Goal: Task Accomplishment & Management: Manage account settings

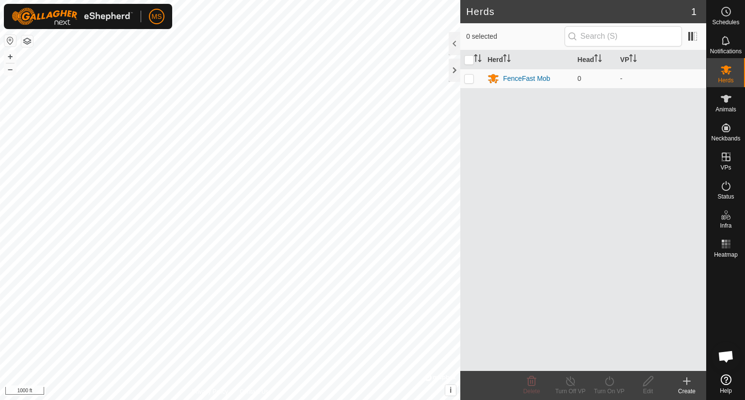
click at [725, 379] on icon at bounding box center [725, 380] width 11 height 11
click at [730, 99] on icon at bounding box center [726, 99] width 12 height 12
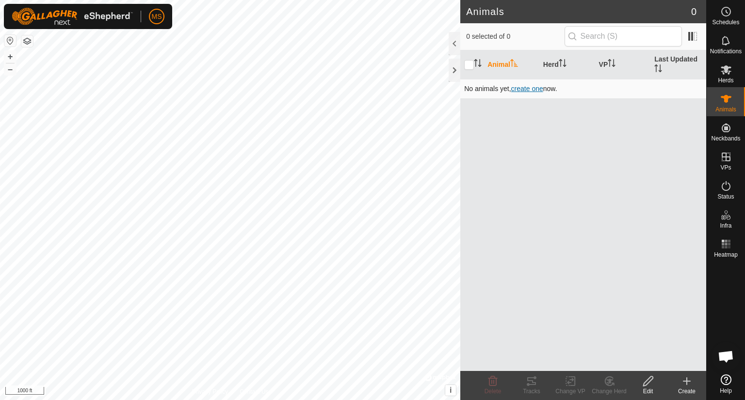
click at [531, 86] on span "create one" at bounding box center [527, 89] width 32 height 8
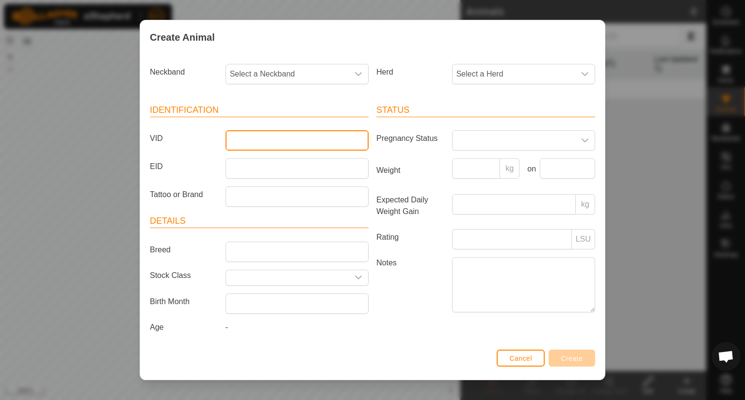
click at [304, 134] on input "VID" at bounding box center [296, 140] width 143 height 20
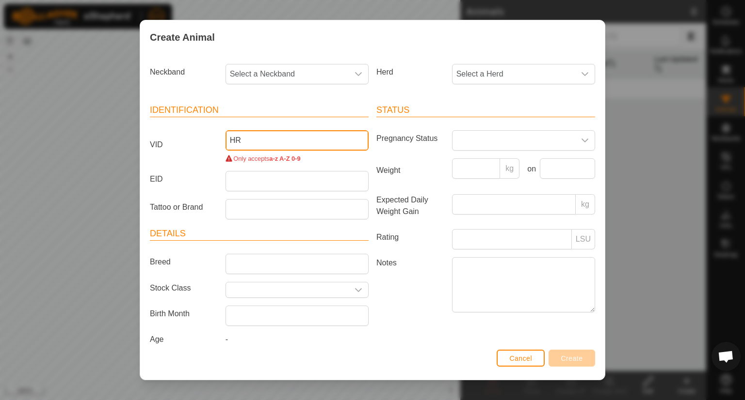
type input "H"
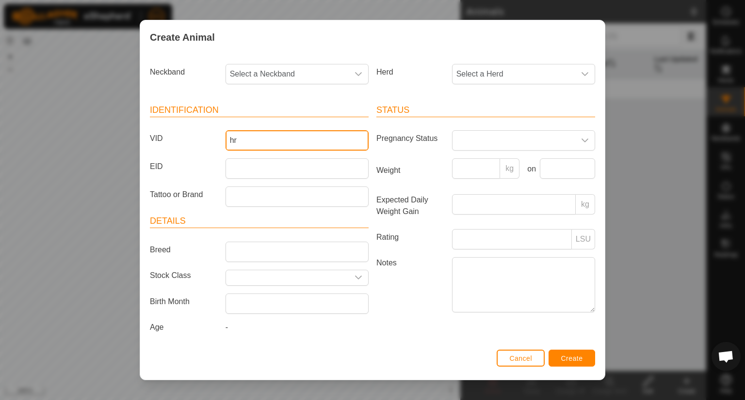
type input "h"
type input "t"
click at [304, 134] on input "VID" at bounding box center [296, 140] width 143 height 20
type input "TEST"
click at [354, 76] on icon "dropdown trigger" at bounding box center [358, 74] width 8 height 8
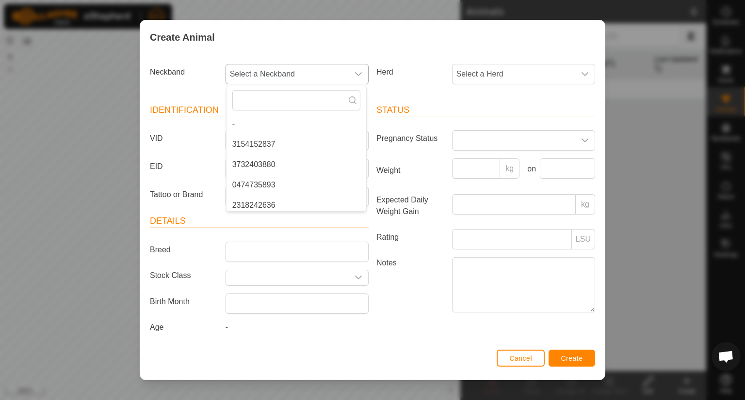
click at [354, 76] on icon "dropdown trigger" at bounding box center [358, 74] width 8 height 8
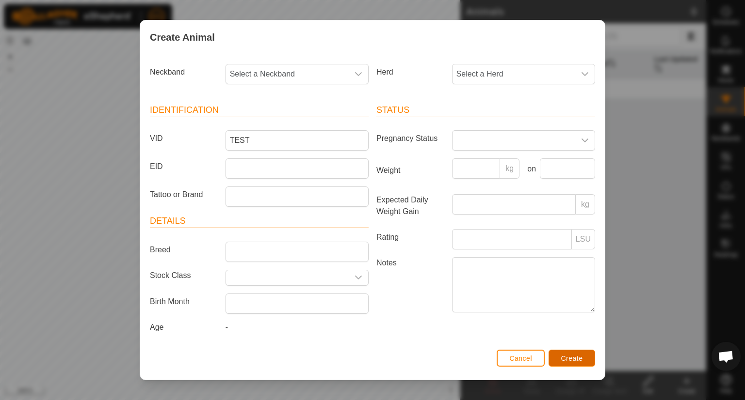
click at [580, 358] on span "Create" at bounding box center [572, 359] width 22 height 8
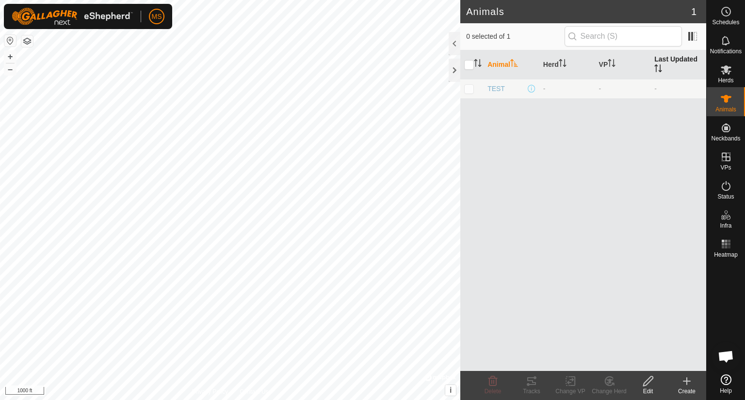
click at [661, 68] on icon "Activate to sort" at bounding box center [658, 68] width 8 height 8
click at [498, 89] on span "TEST" at bounding box center [495, 89] width 17 height 10
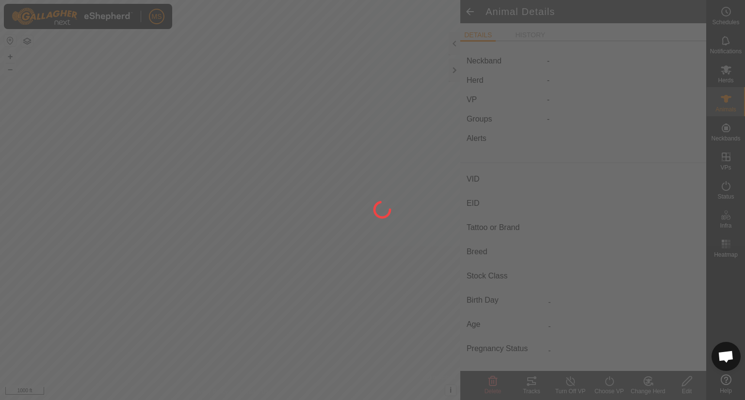
type input "TEST"
type input "-"
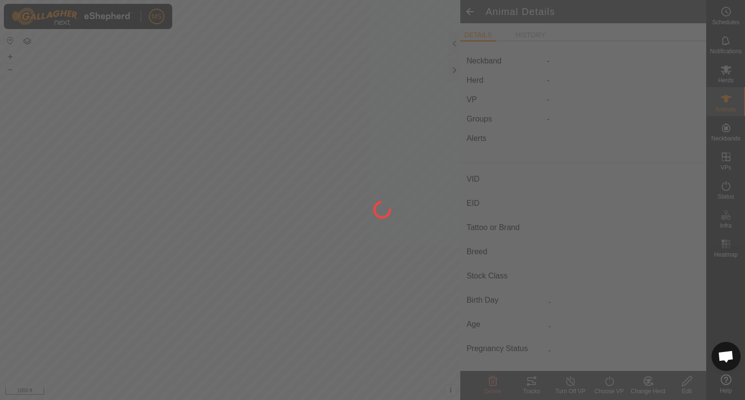
type input "0 kg"
type input "-"
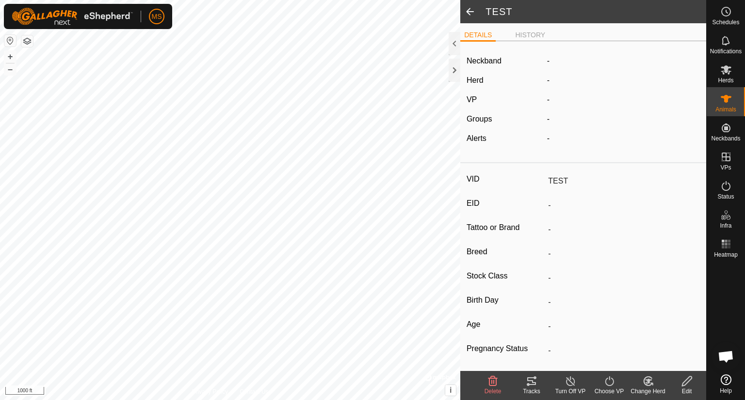
click at [469, 10] on span at bounding box center [469, 11] width 19 height 23
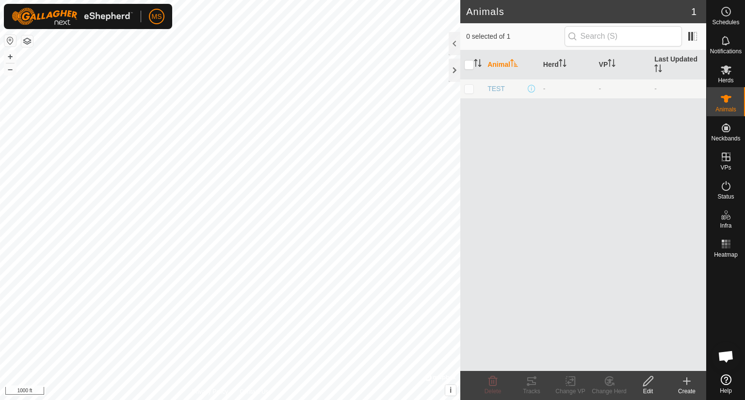
click at [640, 204] on div "Animal Herd VP Last Updated TEST - - -" at bounding box center [583, 210] width 246 height 321
click at [723, 194] on span "Status" at bounding box center [725, 197] width 16 height 6
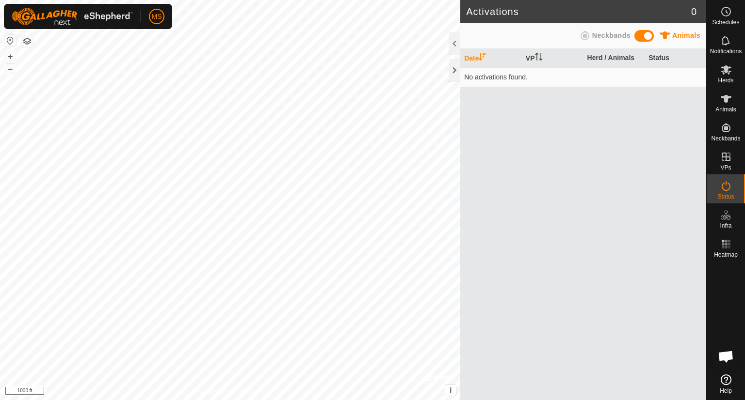
click at [513, 78] on td "No activations found." at bounding box center [583, 76] width 246 height 19
click at [725, 92] on es-animals-svg-icon at bounding box center [725, 99] width 17 height 16
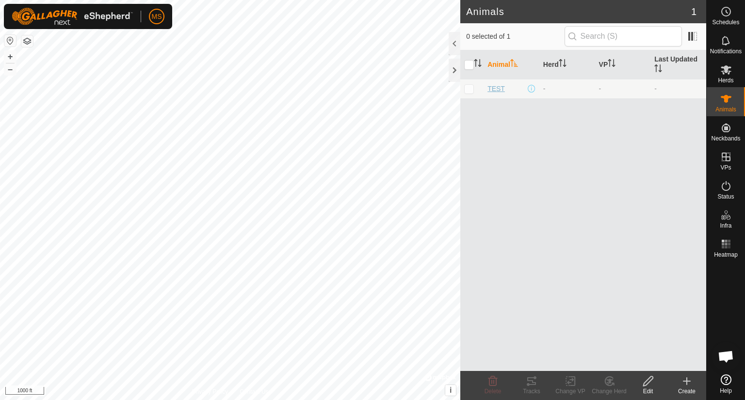
click at [497, 87] on span "TEST" at bounding box center [495, 89] width 17 height 10
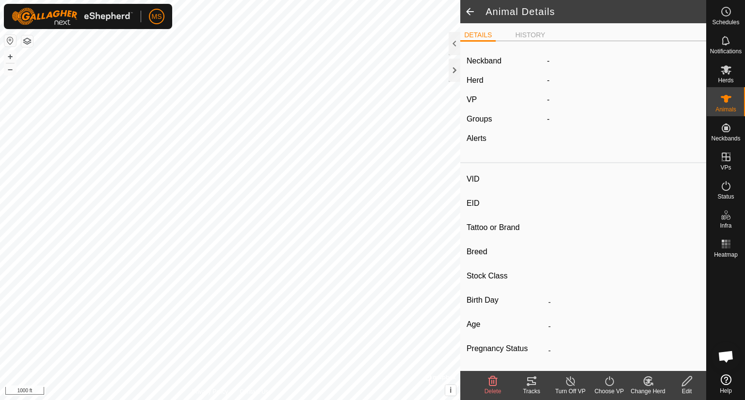
type input "TEST"
type input "-"
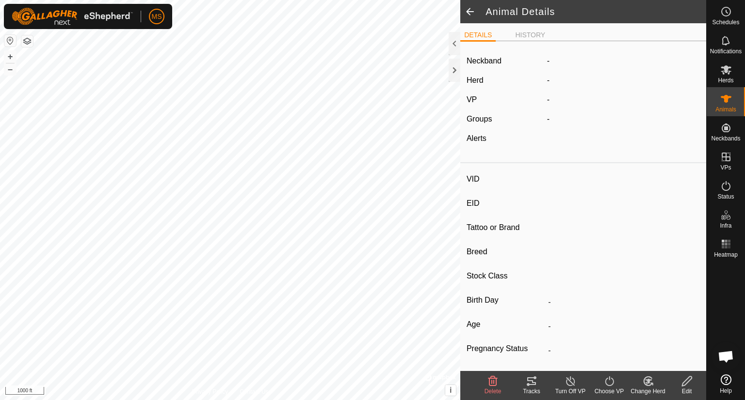
type input "0 kg"
type input "-"
click at [465, 13] on span at bounding box center [469, 11] width 19 height 23
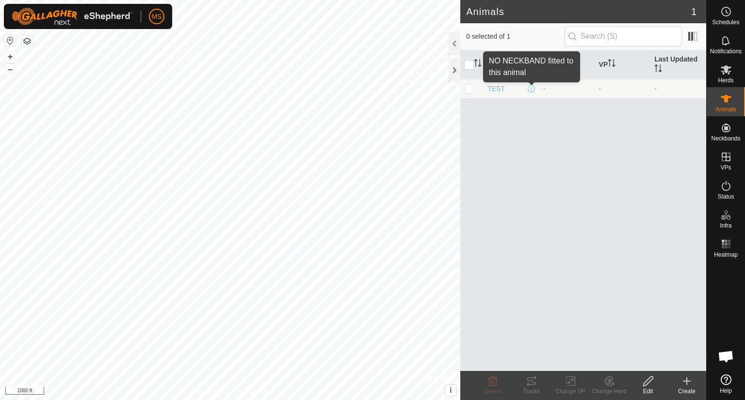
click at [533, 87] on span at bounding box center [532, 89] width 8 height 8
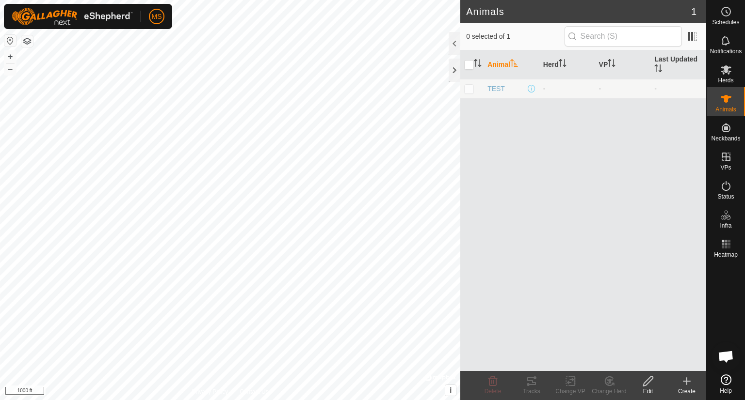
click at [533, 87] on span at bounding box center [532, 89] width 8 height 8
click at [496, 91] on span "TEST" at bounding box center [495, 89] width 17 height 10
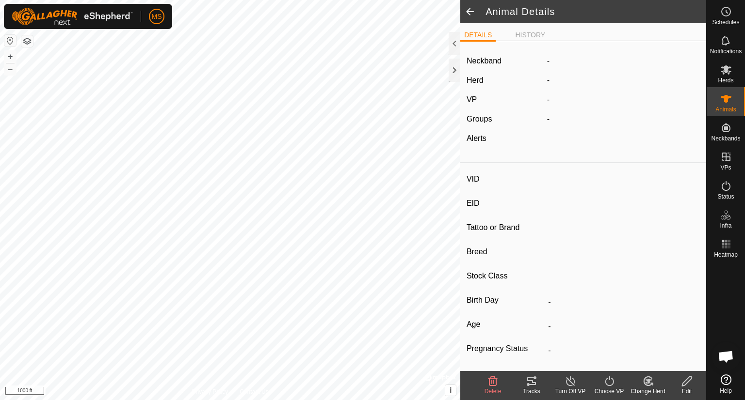
type input "TEST"
type input "-"
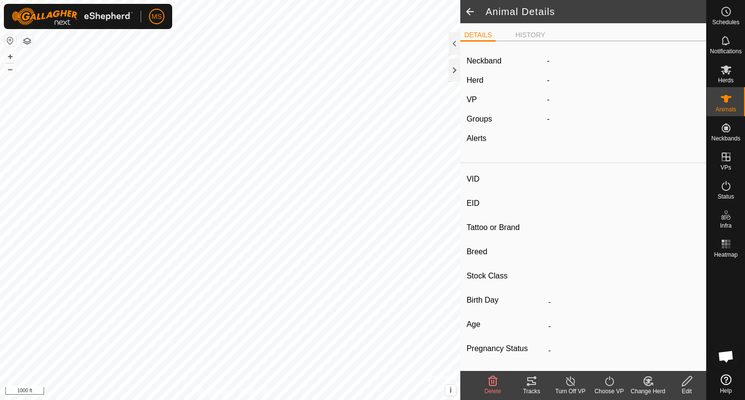
type input "0 kg"
type input "-"
drag, startPoint x: 702, startPoint y: 196, endPoint x: 626, endPoint y: 105, distance: 118.1
click at [626, 105] on div "-" at bounding box center [623, 100] width 161 height 12
click at [535, 35] on li "HISTORY" at bounding box center [530, 36] width 38 height 12
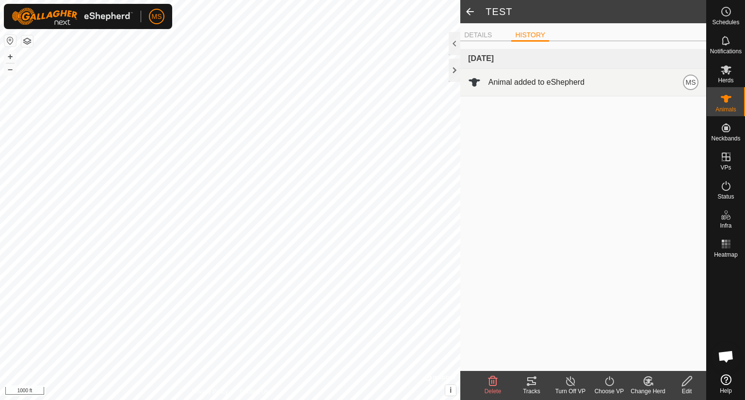
click at [577, 87] on span "Animal added to eShepherd" at bounding box center [536, 83] width 96 height 12
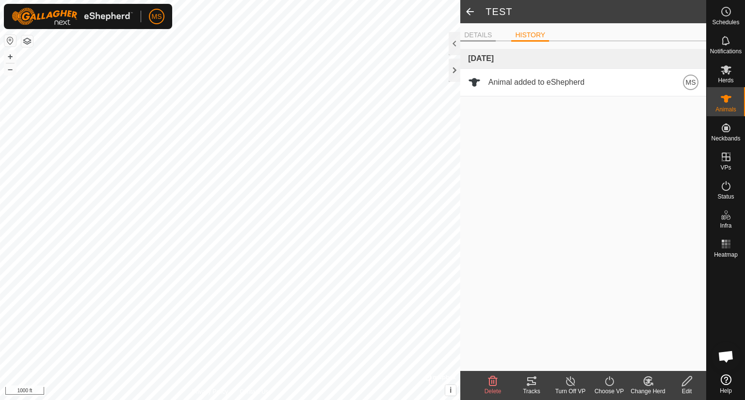
drag, startPoint x: 572, startPoint y: 84, endPoint x: 483, endPoint y: 35, distance: 101.3
click at [483, 35] on li "DETAILS" at bounding box center [477, 36] width 35 height 12
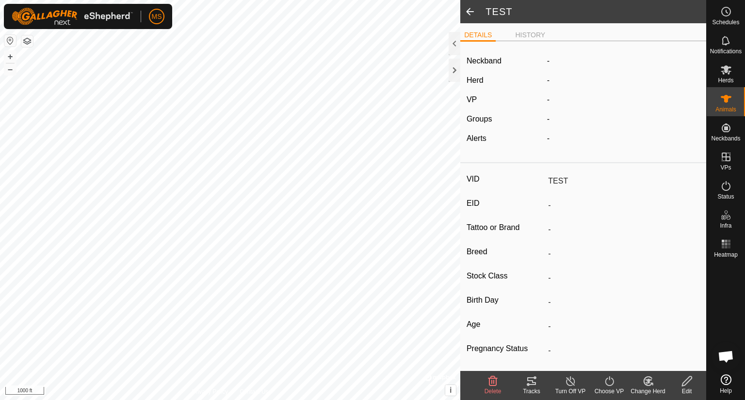
click at [470, 14] on span at bounding box center [469, 11] width 19 height 23
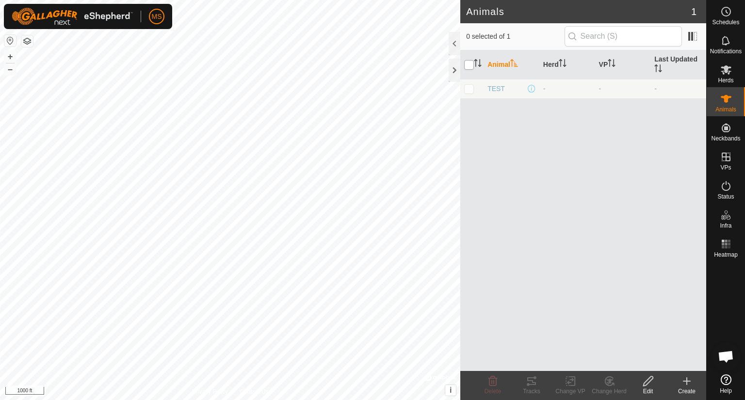
click at [469, 64] on input "checkbox" at bounding box center [469, 65] width 10 height 10
checkbox input "true"
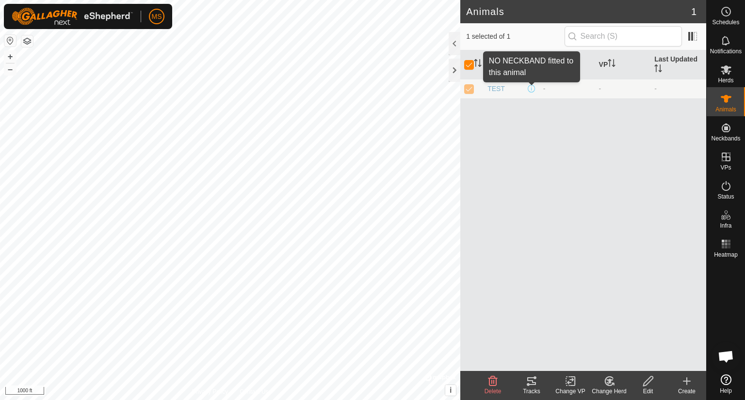
drag, startPoint x: 528, startPoint y: 89, endPoint x: 497, endPoint y: 154, distance: 72.0
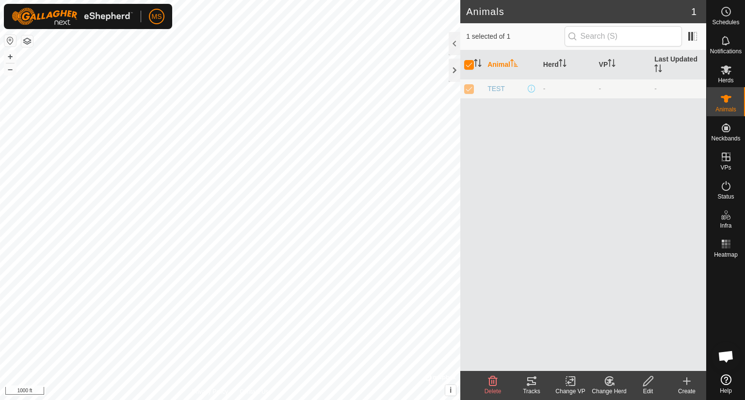
drag, startPoint x: 497, startPoint y: 154, endPoint x: 501, endPoint y: 150, distance: 6.2
click at [501, 150] on div "Animal Herd VP Last Updated TEST - - -" at bounding box center [583, 210] width 246 height 321
click at [647, 386] on icon at bounding box center [648, 382] width 12 height 12
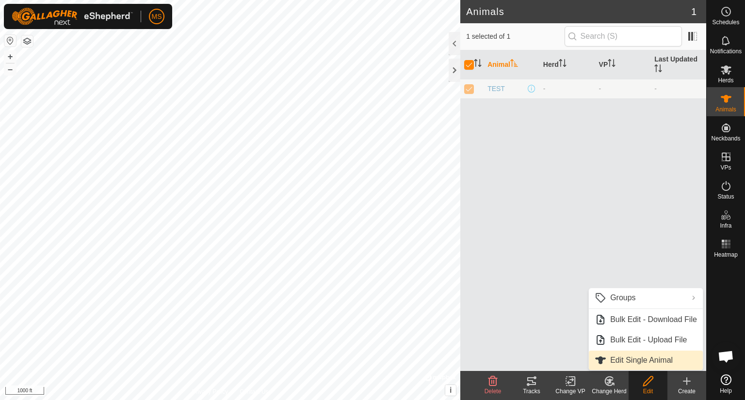
click at [656, 361] on link "Edit Single Animal" at bounding box center [646, 360] width 114 height 19
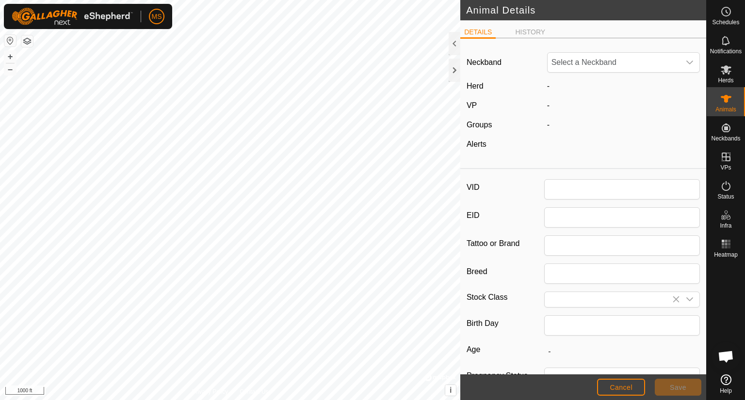
type input "TEST"
type input "0"
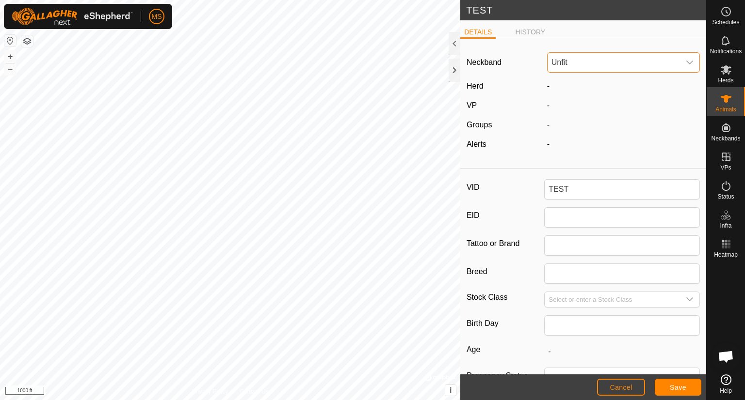
click at [638, 62] on span "Unfit" at bounding box center [613, 62] width 133 height 19
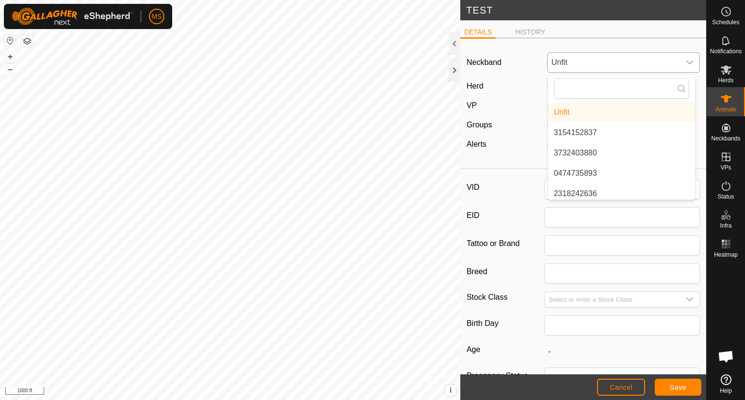
click at [686, 62] on icon "dropdown trigger" at bounding box center [690, 63] width 8 height 8
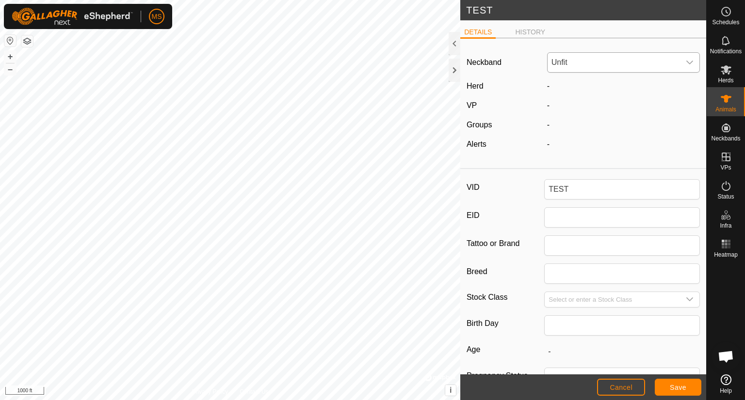
click at [686, 62] on icon "dropdown trigger" at bounding box center [690, 63] width 8 height 8
